Goal: Check status

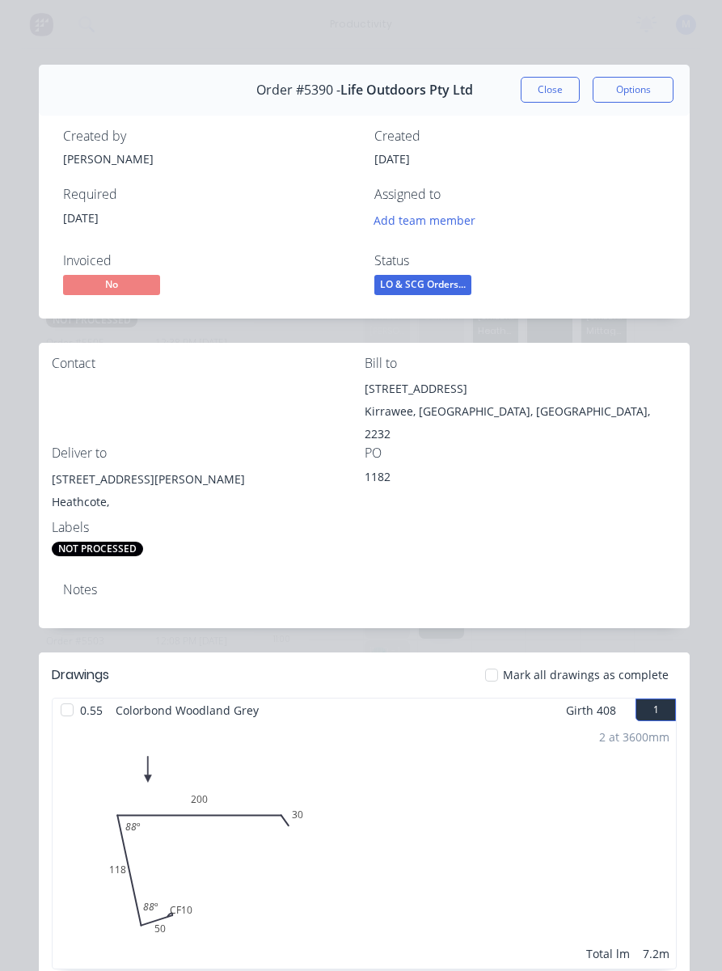
click at [556, 99] on button "Close" at bounding box center [550, 90] width 59 height 26
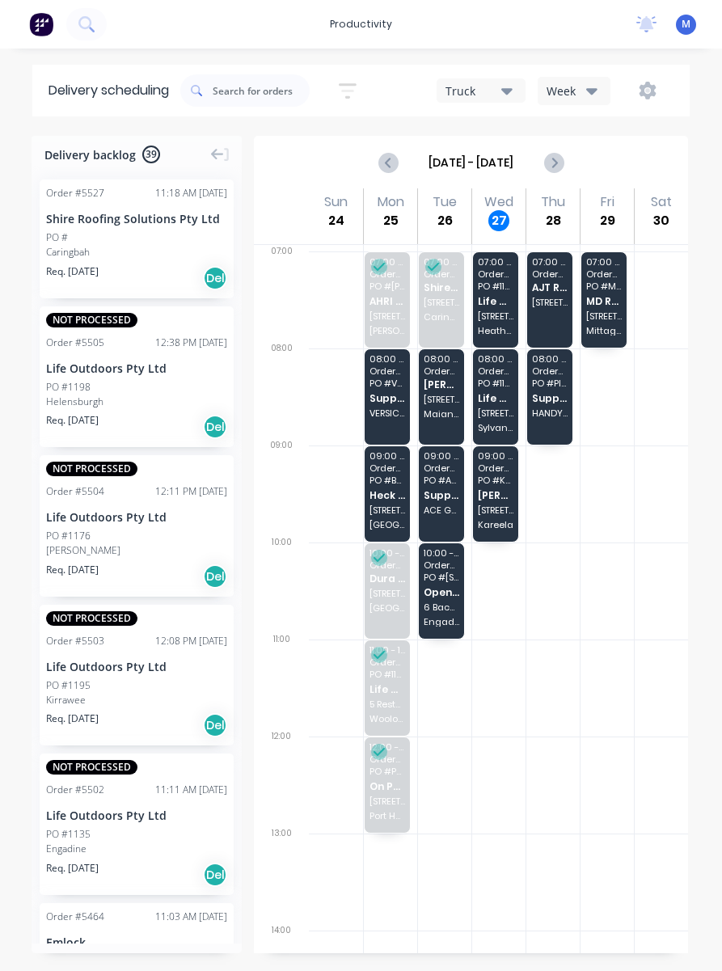
click at [504, 382] on span "PO # 1153" at bounding box center [496, 383] width 36 height 10
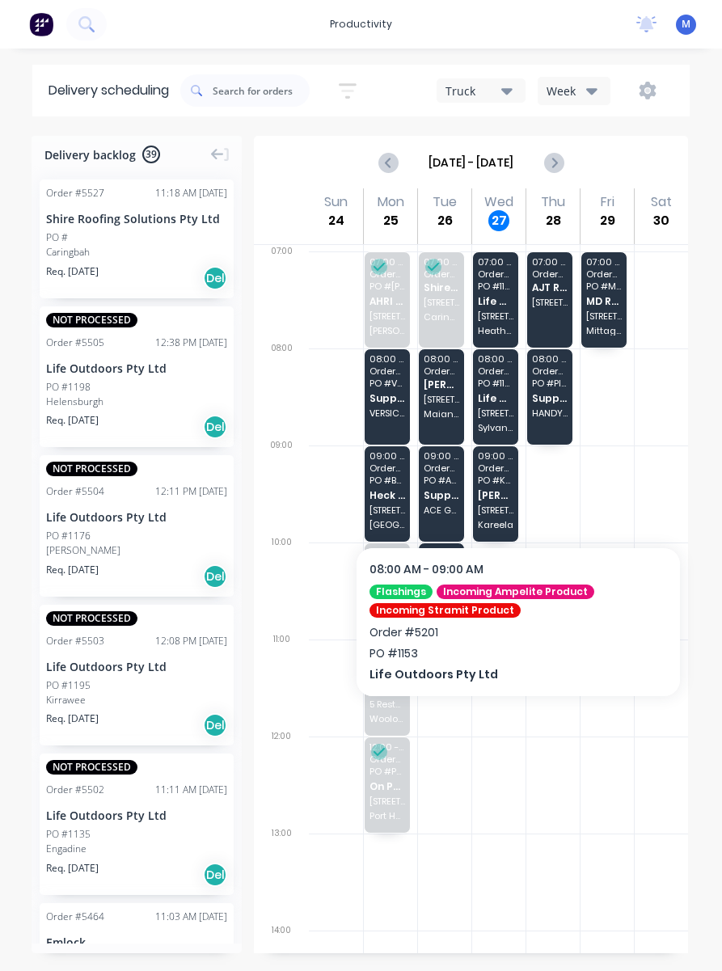
click at [505, 378] on div "08:00 - 09:00 Order # 5201 PO # 1153 Life Outdoors Pty Ltd [STREET_ADDRESS][PER…" at bounding box center [495, 396] width 45 height 95
click at [504, 388] on span "PO # 1153" at bounding box center [496, 383] width 36 height 10
click at [499, 418] on span "[STREET_ADDRESS][PERSON_NAME]" at bounding box center [496, 413] width 36 height 10
click at [498, 418] on span "[STREET_ADDRESS][PERSON_NAME]" at bounding box center [496, 413] width 36 height 10
click at [507, 622] on div at bounding box center [498, 590] width 53 height 97
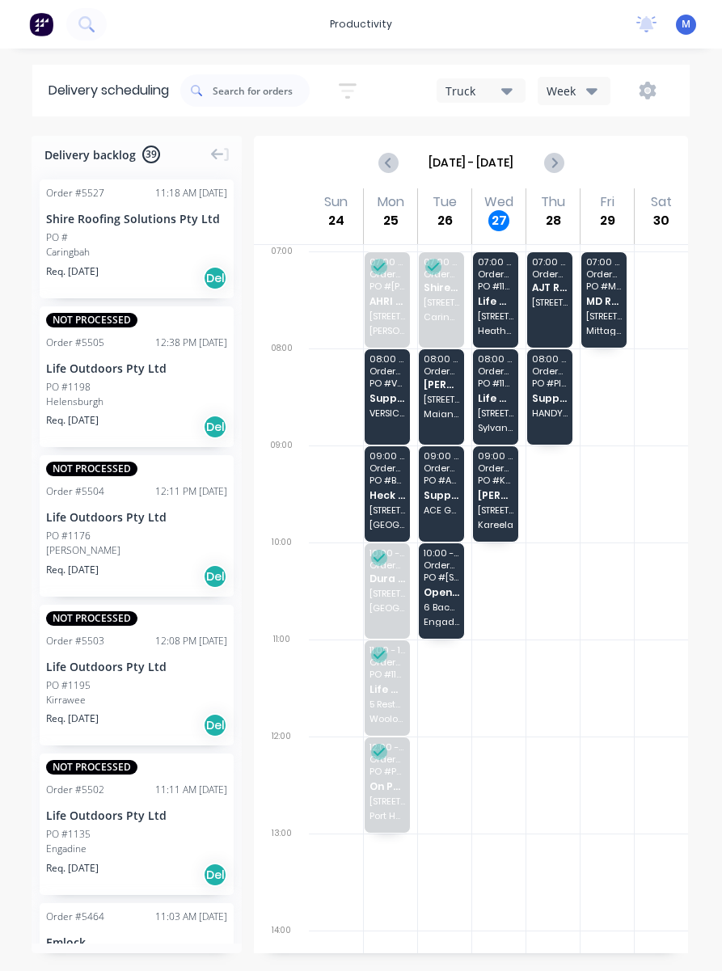
click at [501, 402] on span "Life Outdoors Pty Ltd" at bounding box center [496, 398] width 36 height 11
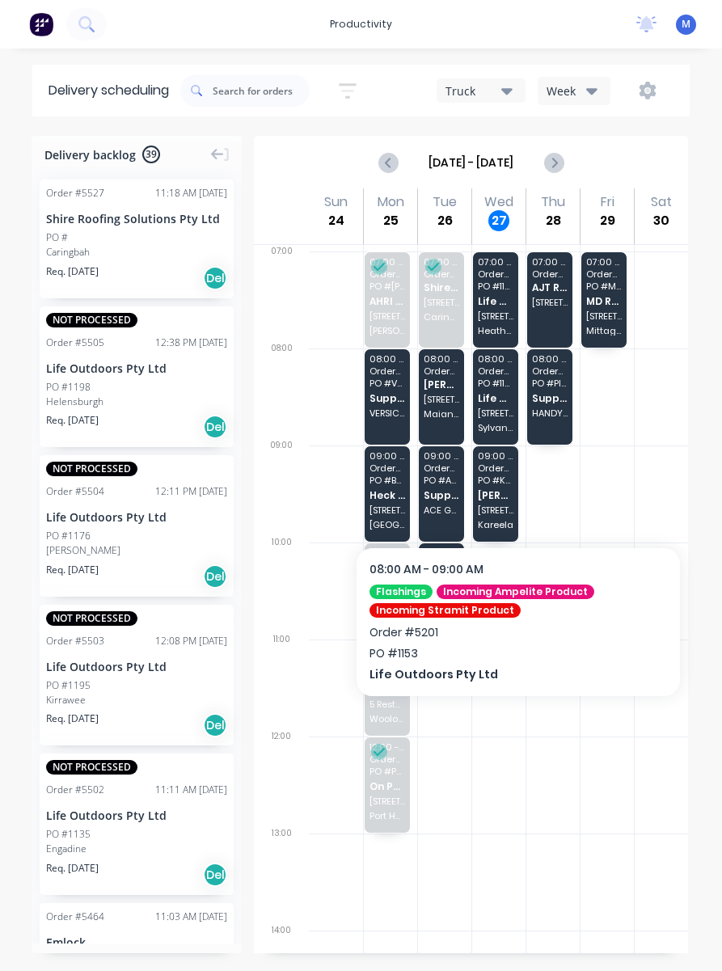
click at [505, 408] on div "08:00 - 09:00 Order # 5201 PO # 1153 Life Outdoors Pty Ltd [STREET_ADDRESS][PER…" at bounding box center [495, 396] width 45 height 95
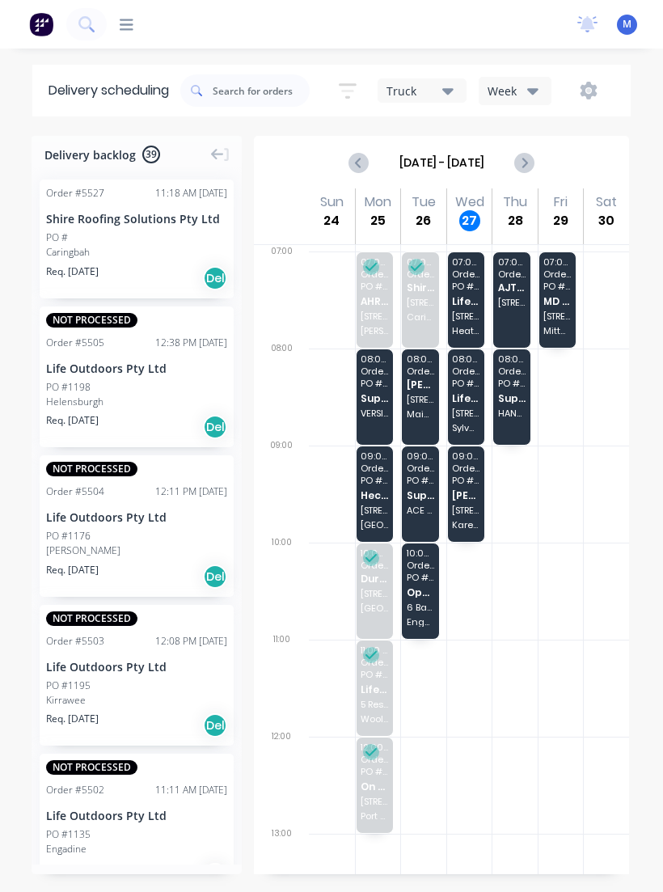
click at [468, 403] on span "Life Outdoors Pty Ltd" at bounding box center [465, 398] width 27 height 11
